Goal: Transaction & Acquisition: Subscribe to service/newsletter

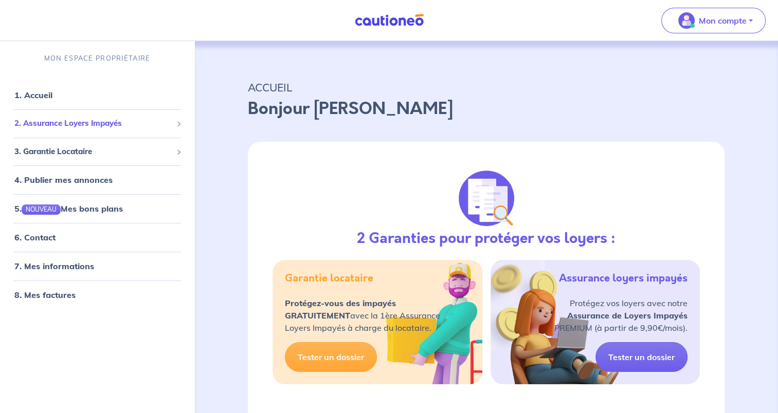
click at [177, 123] on span at bounding box center [178, 124] width 5 height 5
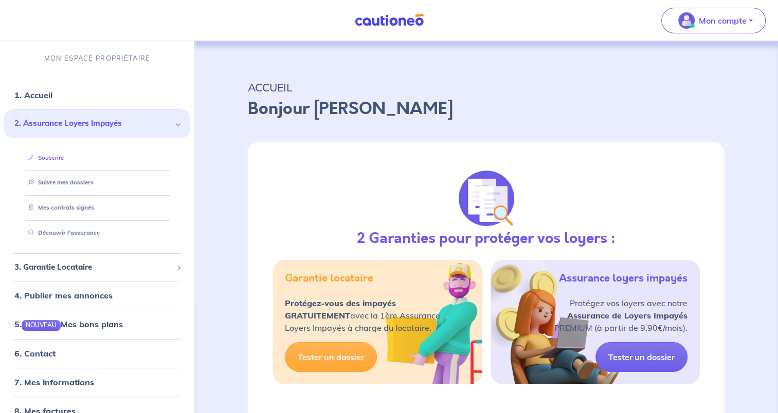
click at [54, 157] on link "Souscrire" at bounding box center [44, 157] width 40 height 7
click at [710, 25] on p "Mon compte" at bounding box center [722, 20] width 48 height 12
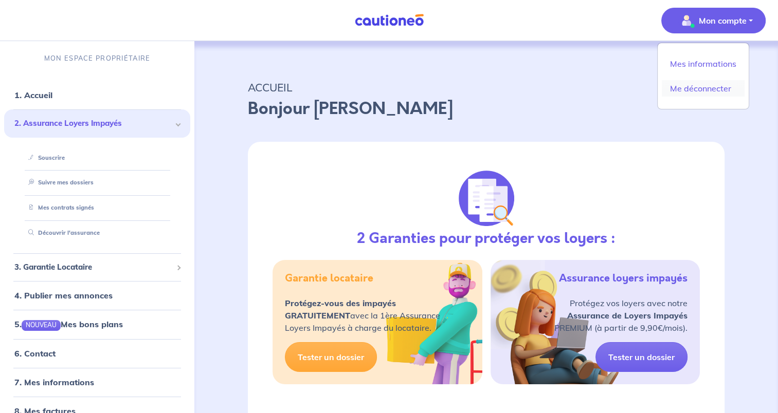
click at [691, 93] on link "Me déconnecter" at bounding box center [702, 88] width 83 height 16
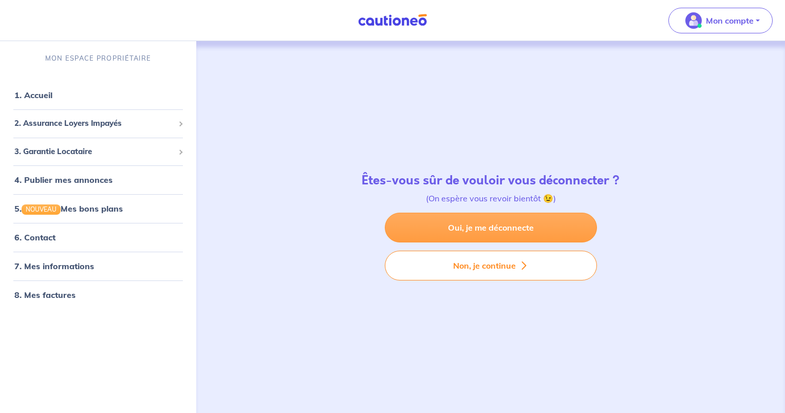
click at [500, 232] on link "Oui, je me déconnecte" at bounding box center [491, 228] width 212 height 30
